Goal: Transaction & Acquisition: Book appointment/travel/reservation

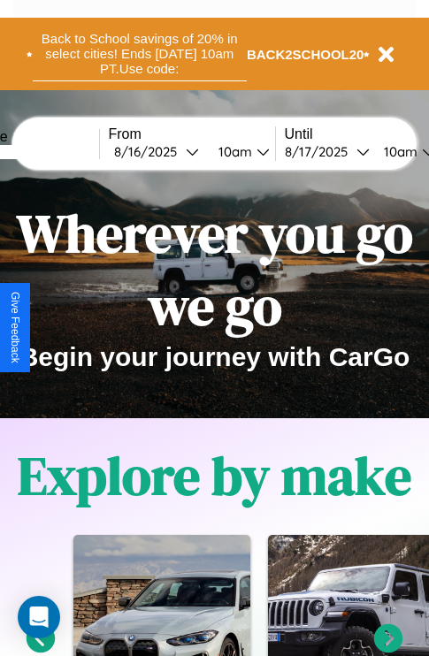
click at [139, 54] on button "Back to School savings of 20% in select cities! Ends 9/1 at 10am PT. Use code:" at bounding box center [140, 54] width 214 height 55
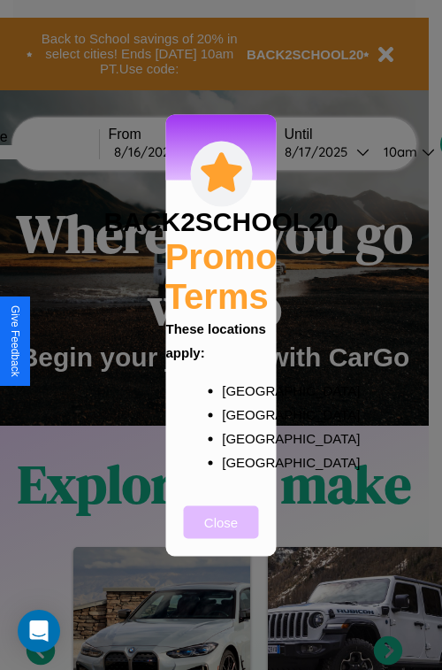
click at [221, 533] on button "Close" at bounding box center [221, 521] width 75 height 33
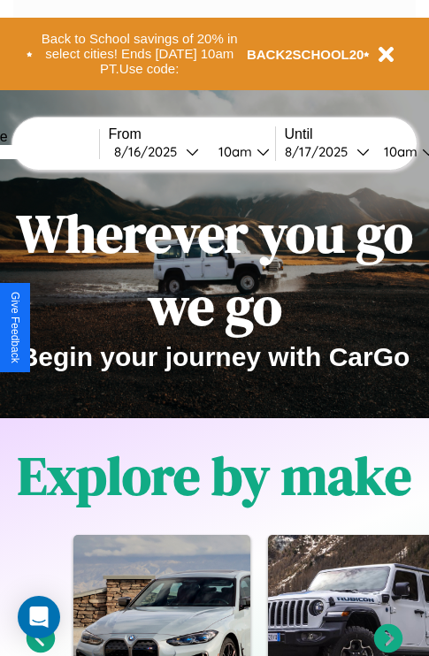
click at [59, 151] on input "text" at bounding box center [32, 152] width 133 height 14
type input "**********"
click at [177, 151] on div "8 / 16 / 2025" at bounding box center [150, 151] width 72 height 17
select select "*"
select select "****"
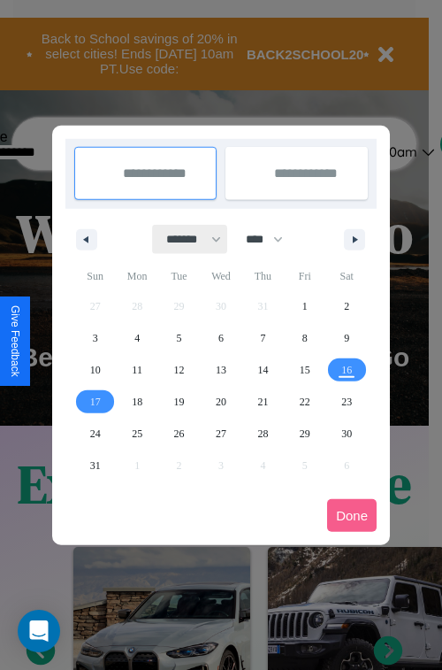
click at [186, 239] on select "******* ******** ***** ***** *** **** **** ****** ********* ******* ******** **…" at bounding box center [190, 239] width 75 height 29
select select "*"
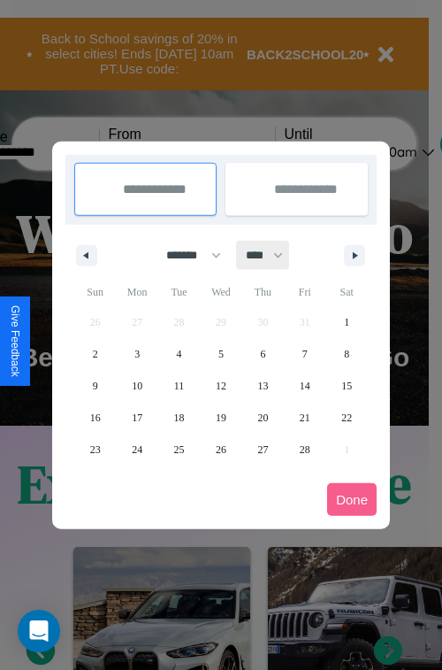
click at [272, 255] on select "**** **** **** **** **** **** **** **** **** **** **** **** **** **** **** ****…" at bounding box center [263, 255] width 53 height 29
select select "****"
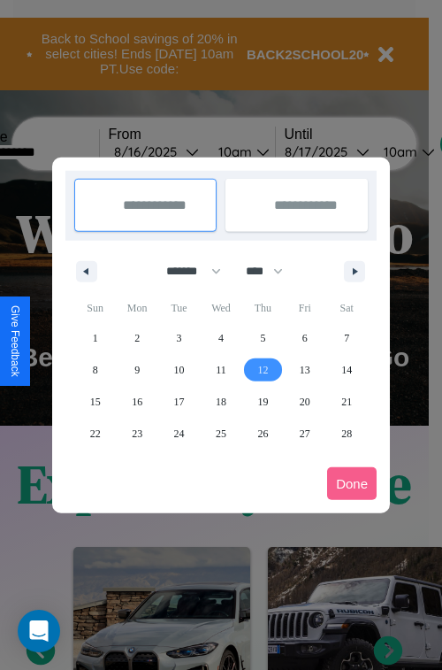
click at [263, 369] on span "12" at bounding box center [262, 370] width 11 height 32
type input "**********"
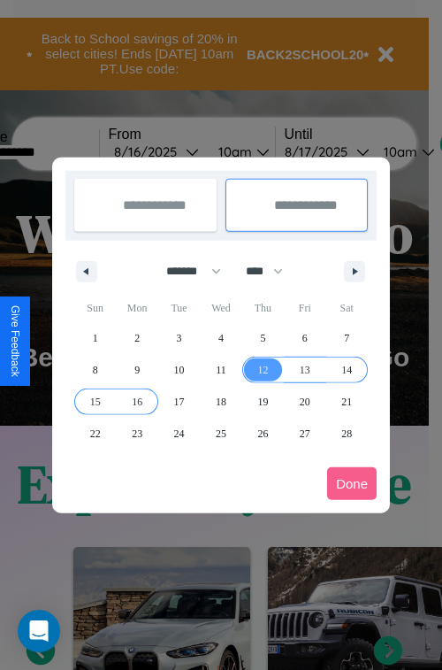
click at [137, 401] on span "16" at bounding box center [137, 402] width 11 height 32
type input "**********"
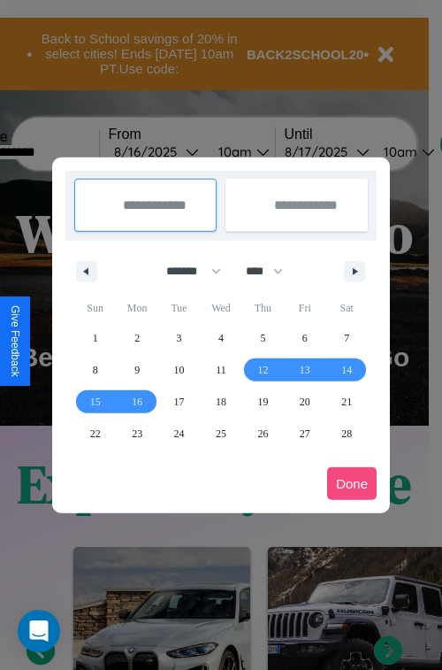
click at [352, 483] on button "Done" at bounding box center [352, 483] width 50 height 33
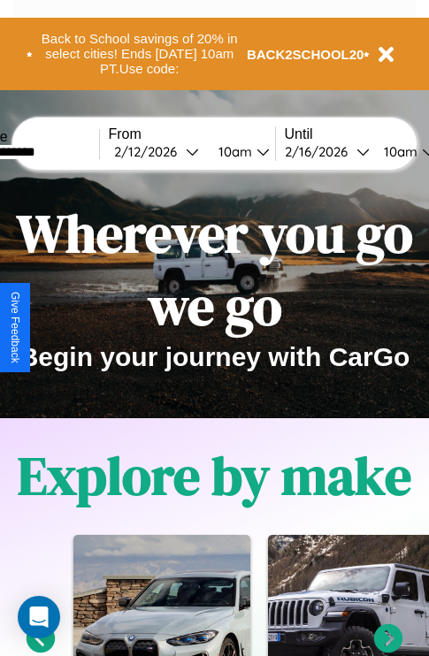
click at [419, 151] on div "10am" at bounding box center [398, 151] width 47 height 17
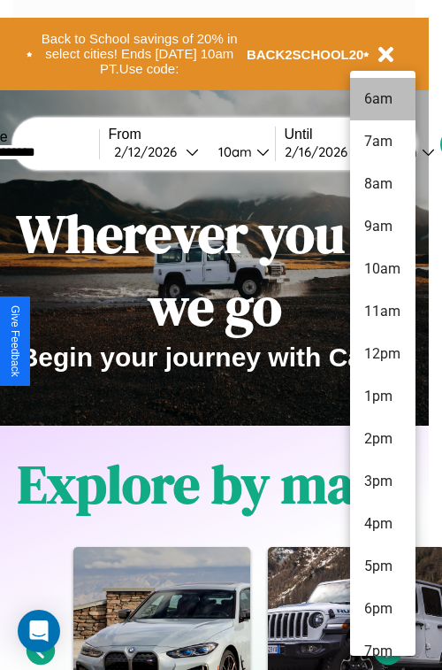
click at [382, 99] on li "6am" at bounding box center [382, 99] width 65 height 42
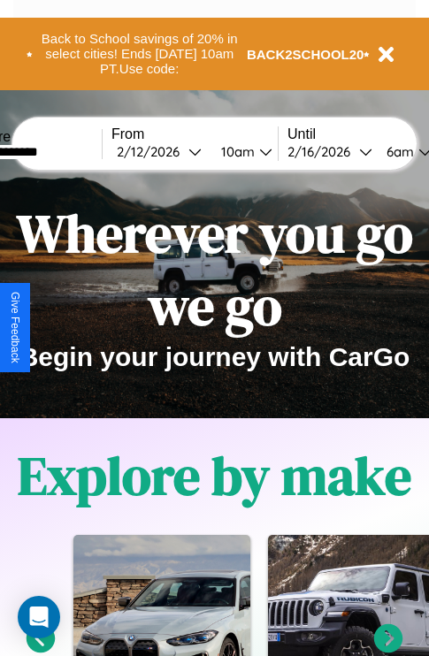
scroll to position [0, 63]
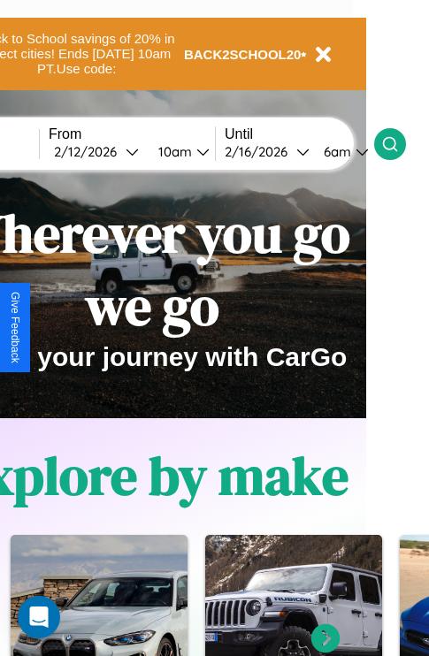
click at [399, 143] on icon at bounding box center [390, 144] width 18 height 18
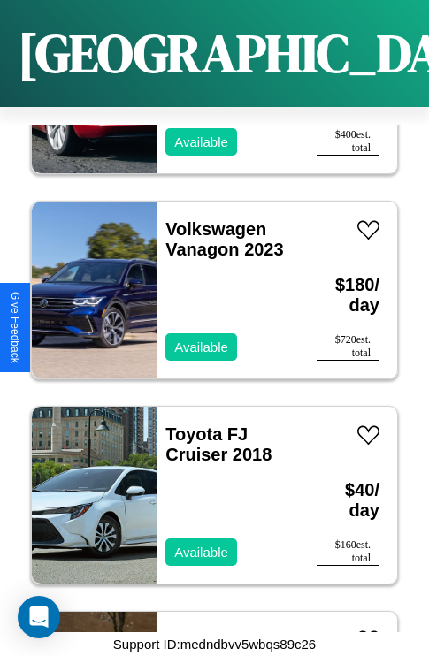
scroll to position [6224, 0]
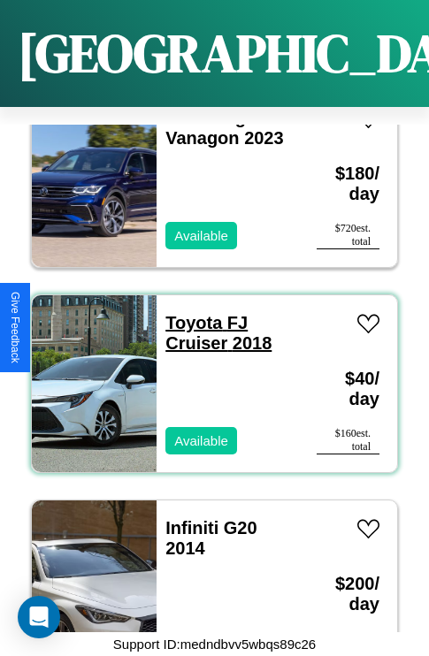
click at [188, 313] on link "Toyota FJ Cruiser 2018" at bounding box center [218, 333] width 106 height 40
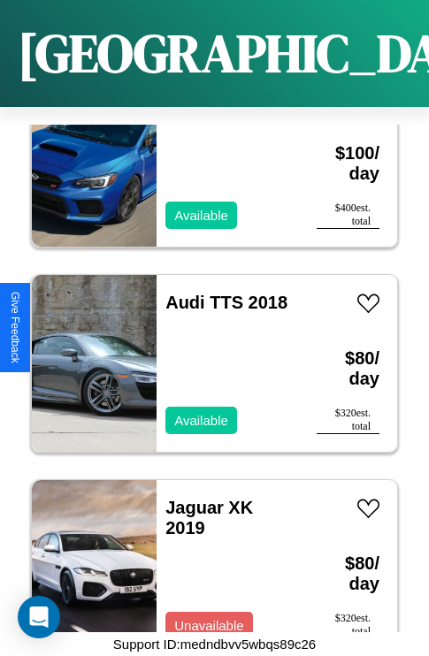
scroll to position [24902, 0]
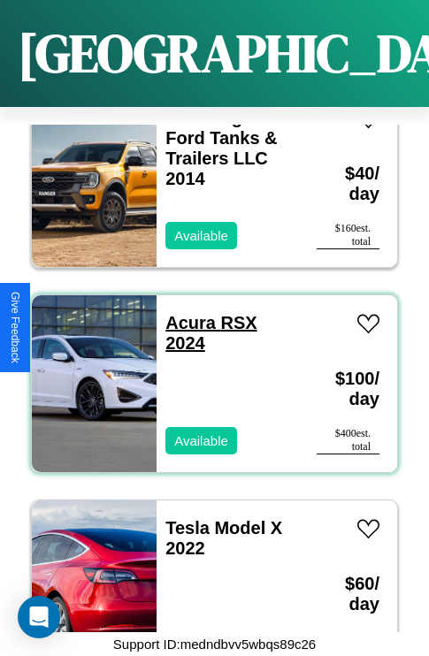
click at [185, 313] on link "Acura RSX 2024" at bounding box center [210, 333] width 91 height 40
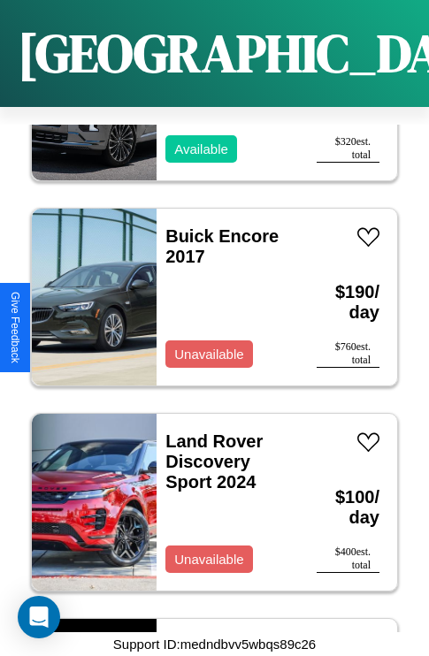
scroll to position [1503, 0]
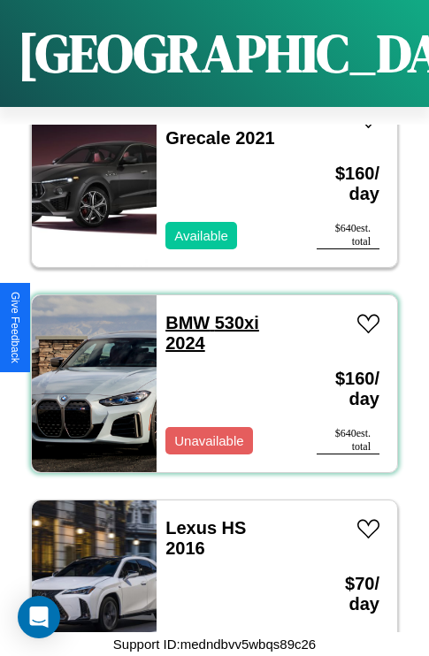
click at [182, 313] on link "BMW 530xi 2024" at bounding box center [212, 333] width 94 height 40
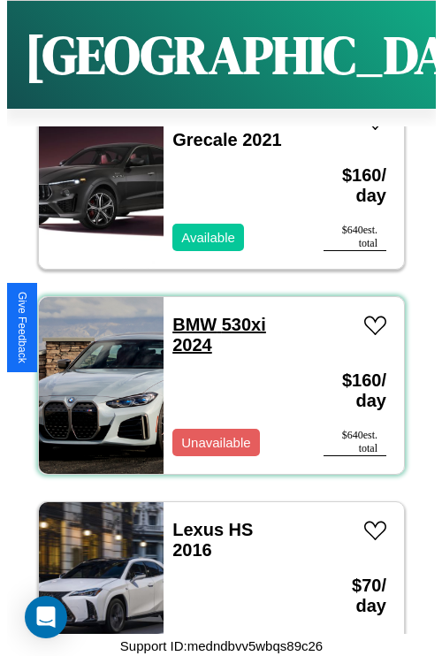
scroll to position [0, 0]
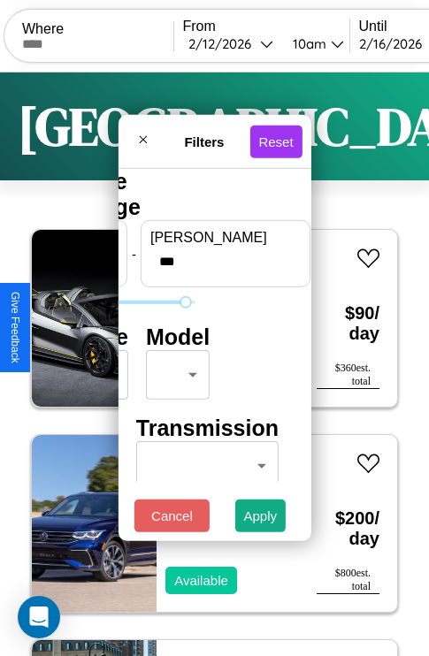
type input "***"
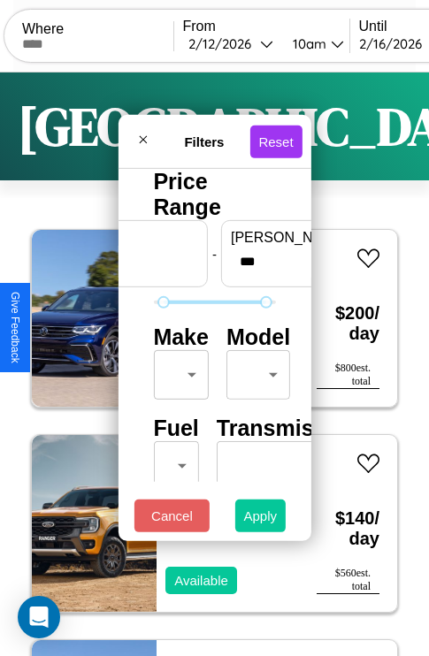
type input "**"
click at [261, 520] on button "Apply" at bounding box center [260, 516] width 51 height 33
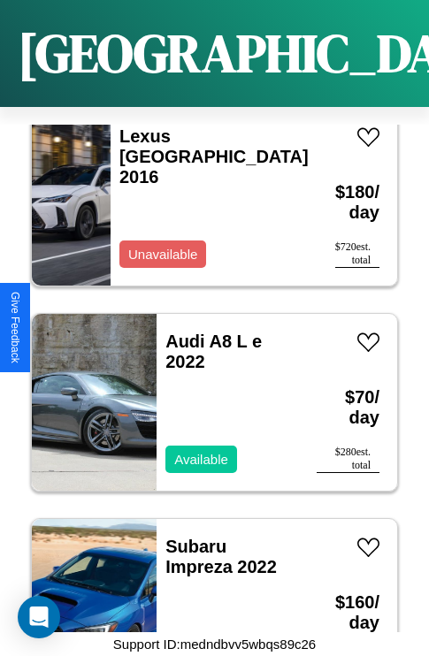
scroll to position [17102, 0]
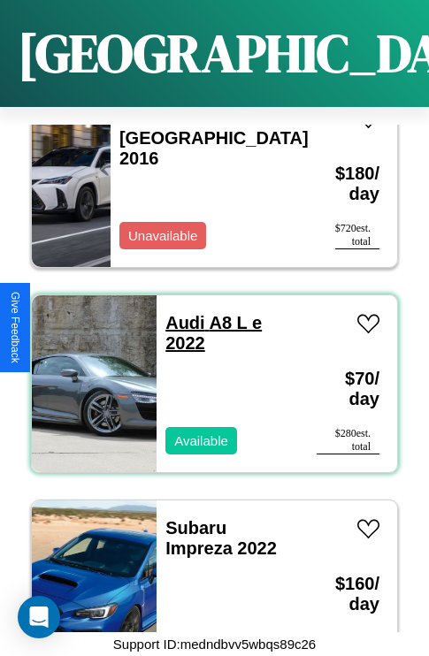
click at [180, 313] on link "Audi A8 L e 2022" at bounding box center [213, 333] width 96 height 40
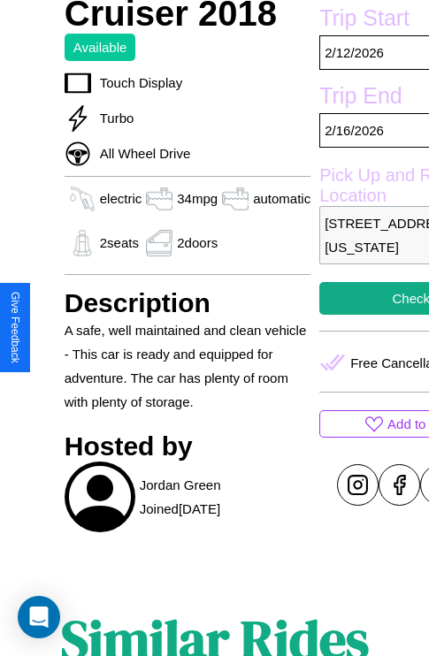
scroll to position [698, 0]
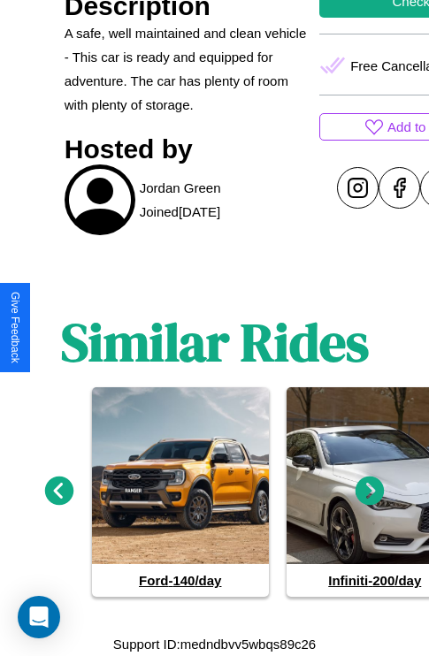
click at [370, 492] on icon at bounding box center [370, 491] width 29 height 29
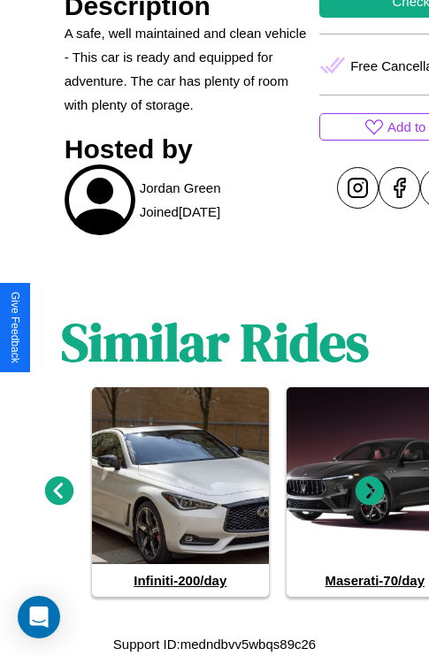
click at [58, 492] on icon at bounding box center [59, 491] width 29 height 29
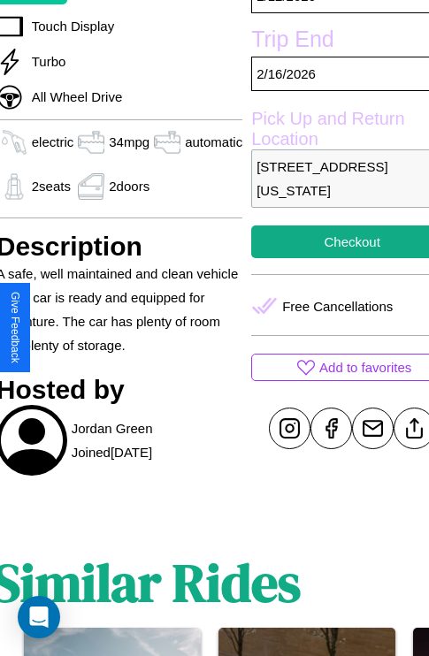
scroll to position [385, 85]
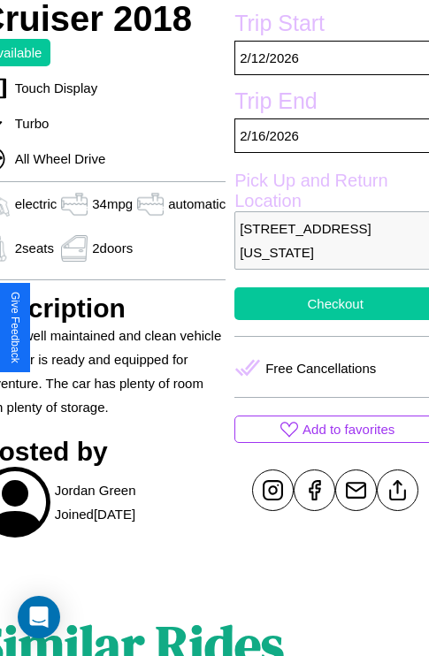
click at [327, 320] on button "Checkout" at bounding box center [335, 304] width 202 height 33
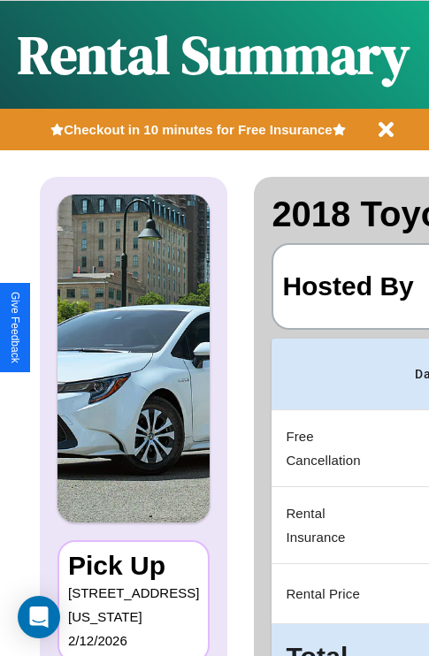
scroll to position [0, 334]
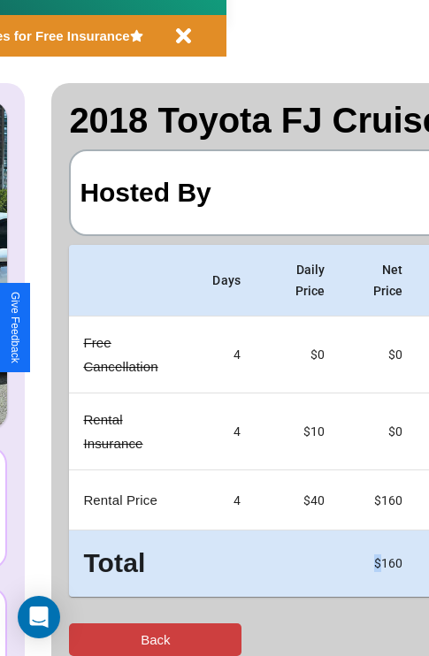
click at [86, 640] on button "Back" at bounding box center [155, 640] width 173 height 33
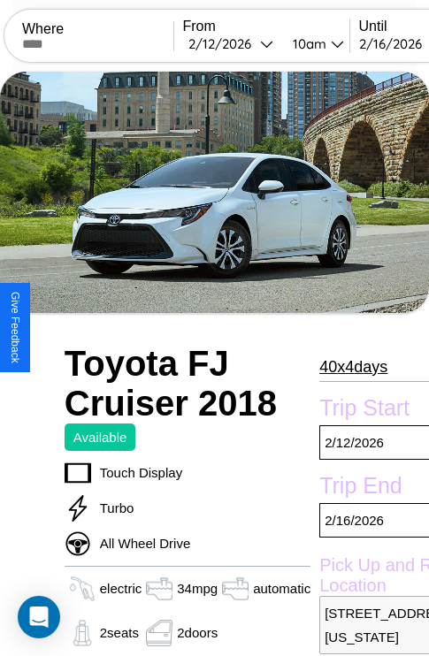
scroll to position [58, 0]
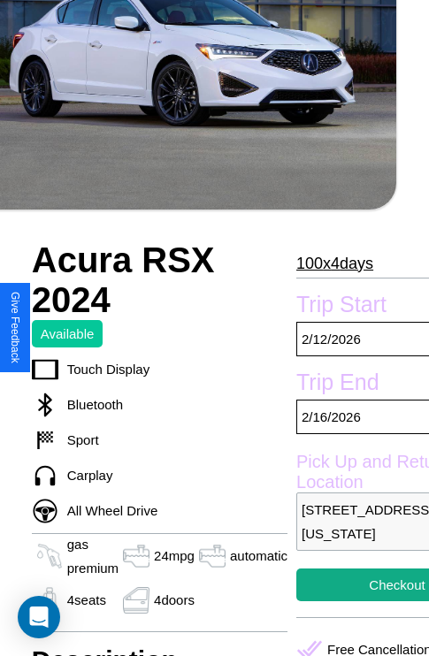
scroll to position [430, 95]
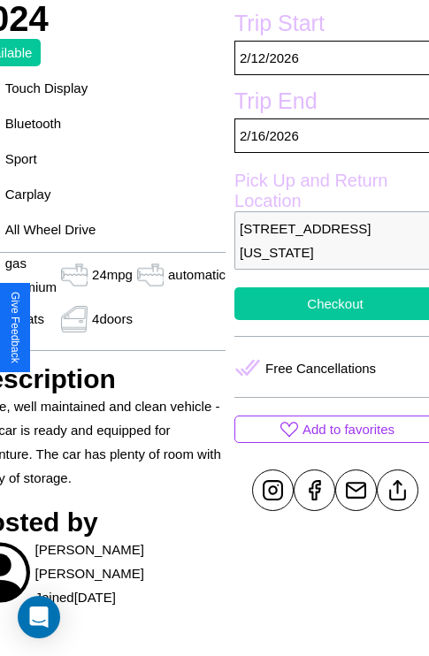
click at [327, 320] on button "Checkout" at bounding box center [335, 304] width 202 height 33
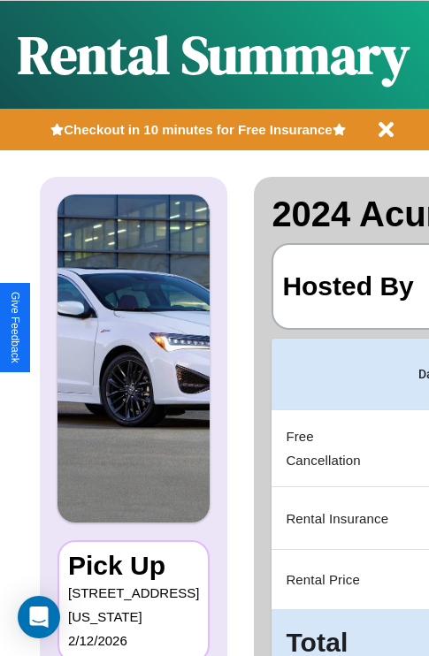
scroll to position [0, 334]
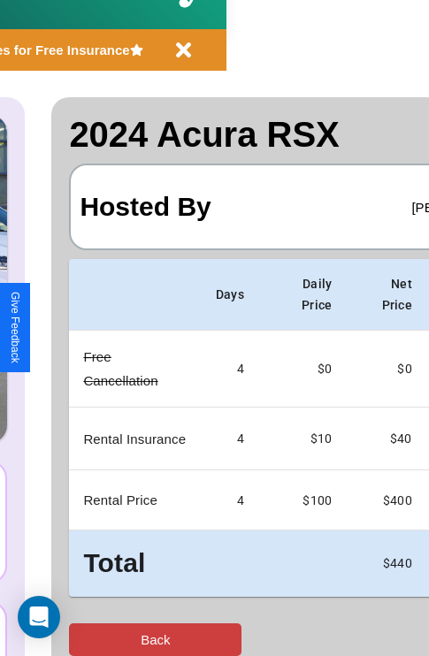
click at [86, 640] on button "Back" at bounding box center [155, 640] width 173 height 33
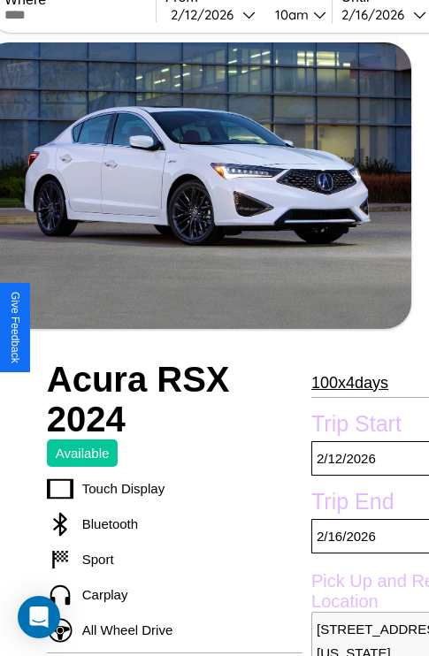
scroll to position [160, 95]
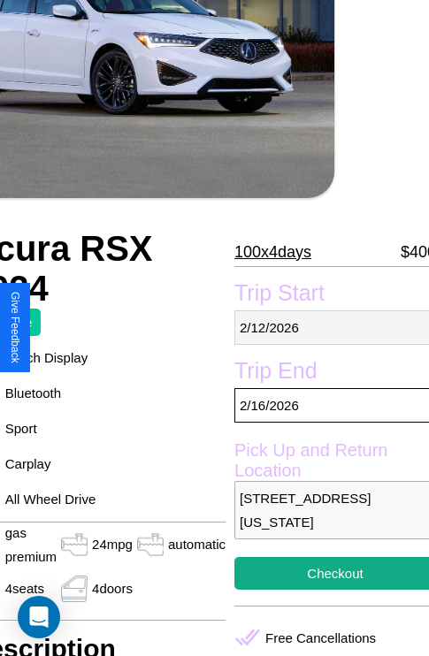
click at [327, 327] on p "2 / 12 / 2026" at bounding box center [335, 328] width 202 height 35
select select "*"
select select "****"
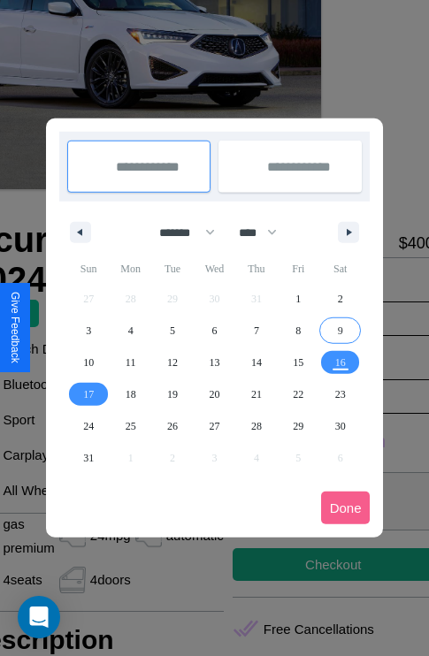
scroll to position [0, 95]
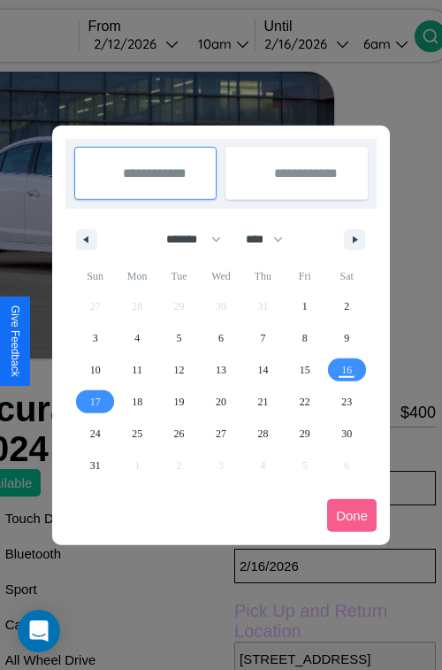
click at [161, 43] on div at bounding box center [221, 335] width 442 height 670
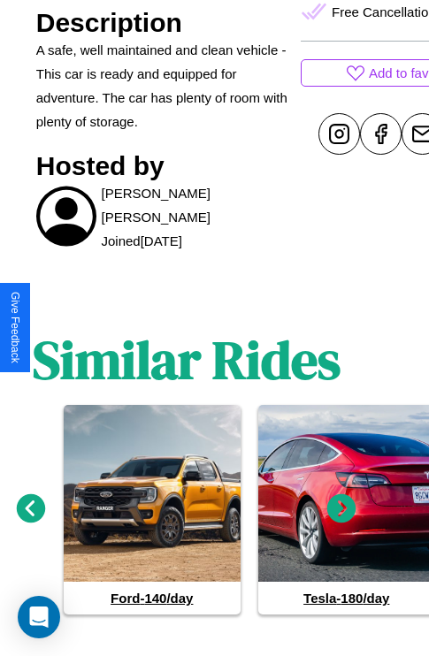
scroll to position [803, 27]
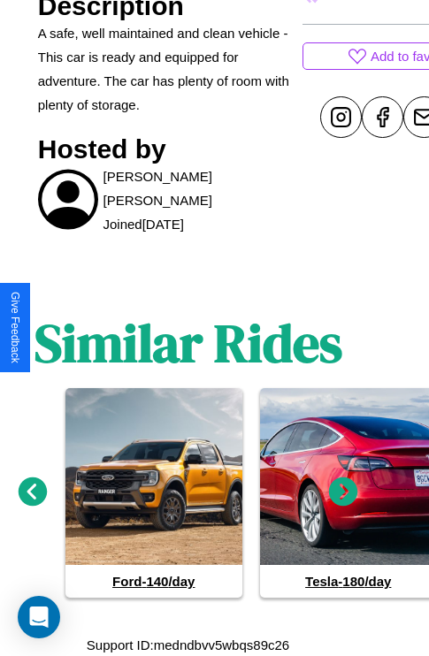
click at [343, 492] on icon at bounding box center [343, 492] width 29 height 29
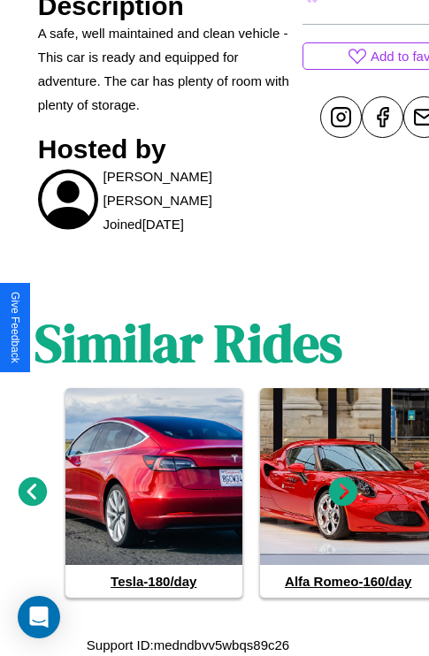
click at [343, 492] on icon at bounding box center [343, 492] width 29 height 29
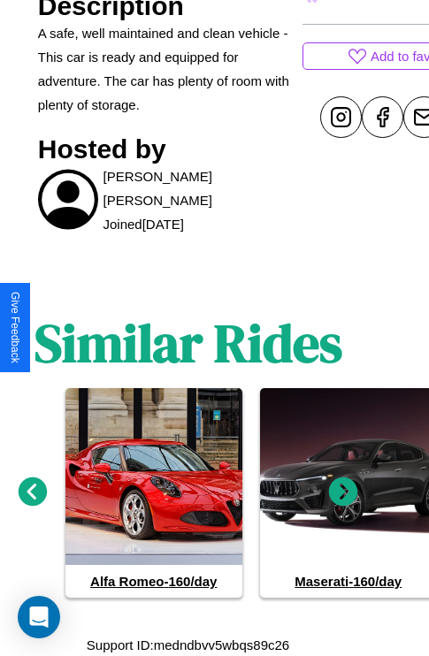
click at [343, 492] on icon at bounding box center [343, 492] width 29 height 29
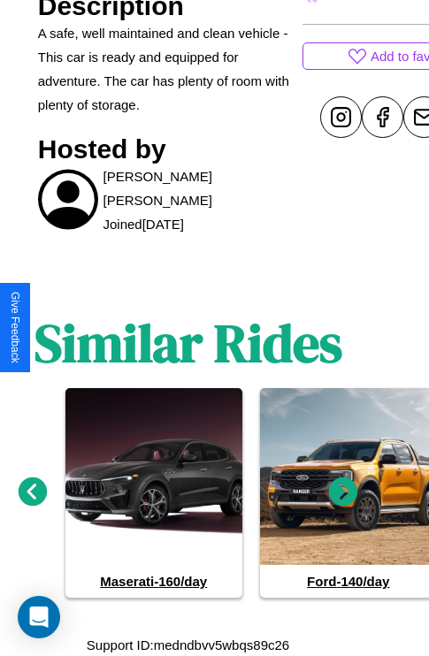
click at [343, 492] on icon at bounding box center [343, 492] width 29 height 29
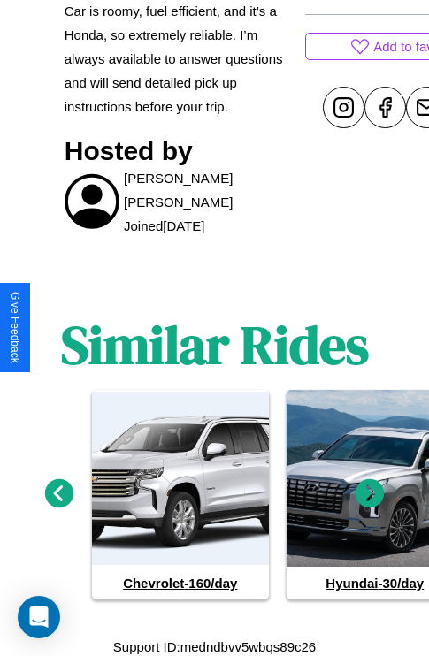
scroll to position [802, 0]
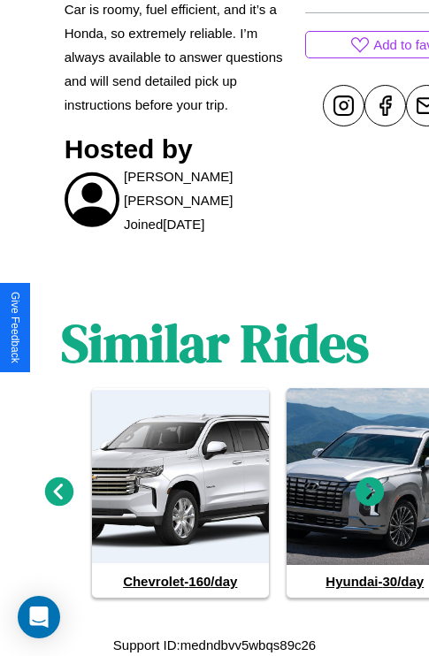
click at [58, 492] on icon at bounding box center [59, 491] width 29 height 29
